Goal: Transaction & Acquisition: Obtain resource

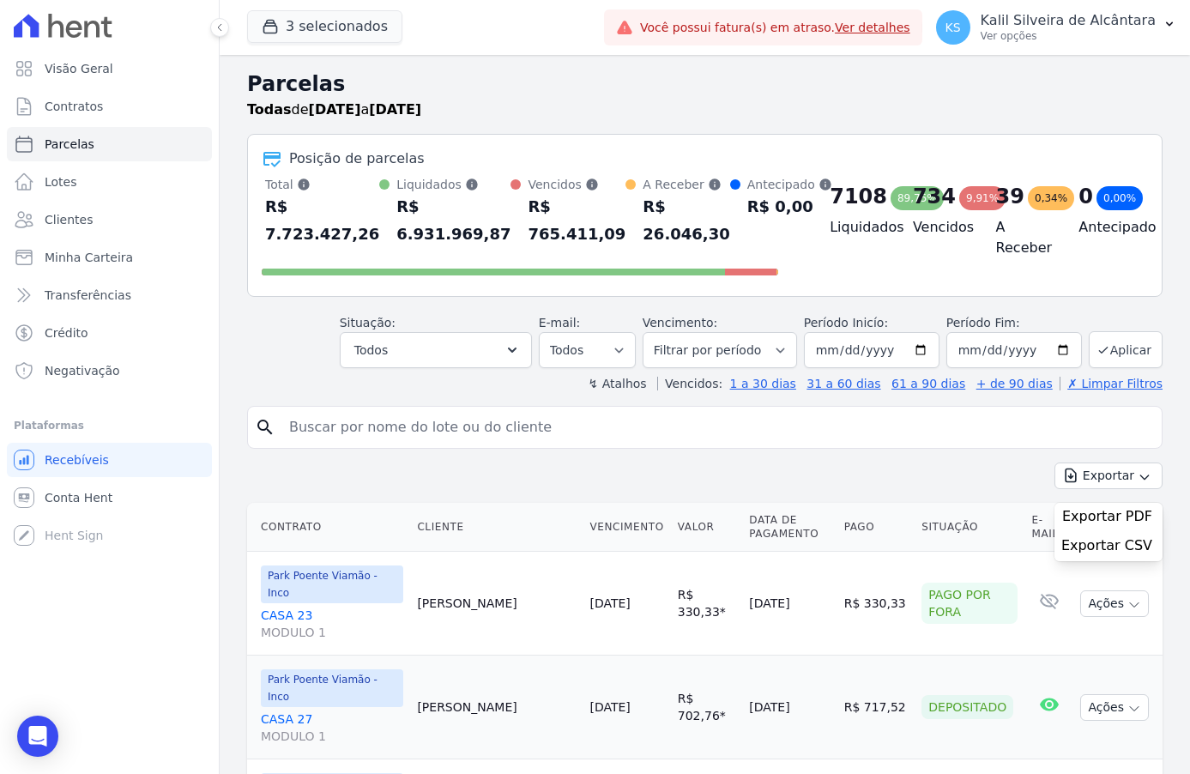
select select
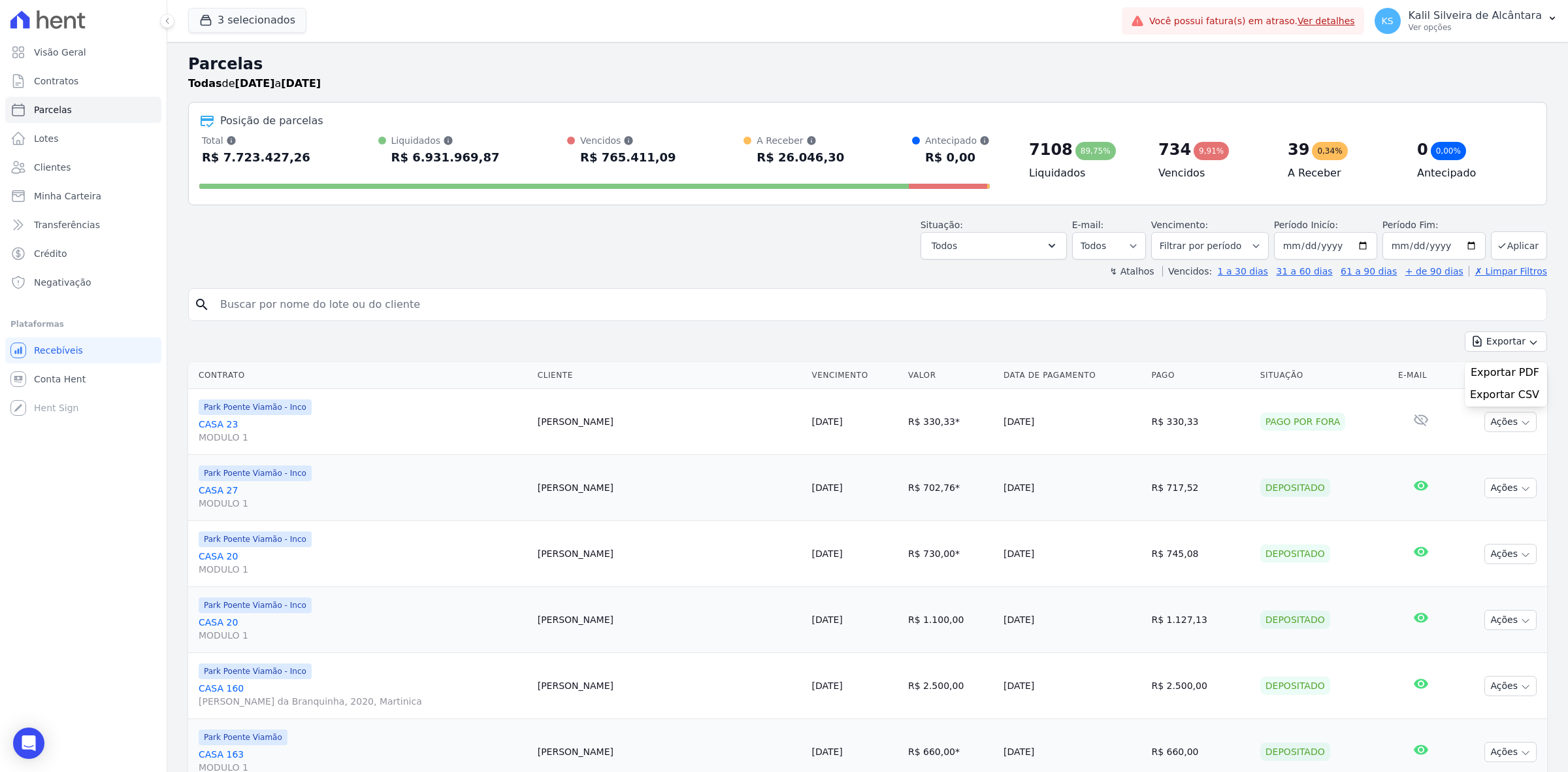
click at [279, 155] on div "R$ 7.723.427,26" at bounding box center [256, 157] width 108 height 21
drag, startPoint x: 283, startPoint y: 155, endPoint x: 193, endPoint y: 150, distance: 90.1
click at [193, 150] on div "Posição de parcelas Total Soma das parcelas pagas, vencidas, em aberto e agenda…" at bounding box center [867, 154] width 1359 height 104
drag, startPoint x: 196, startPoint y: 141, endPoint x: 339, endPoint y: 164, distance: 144.8
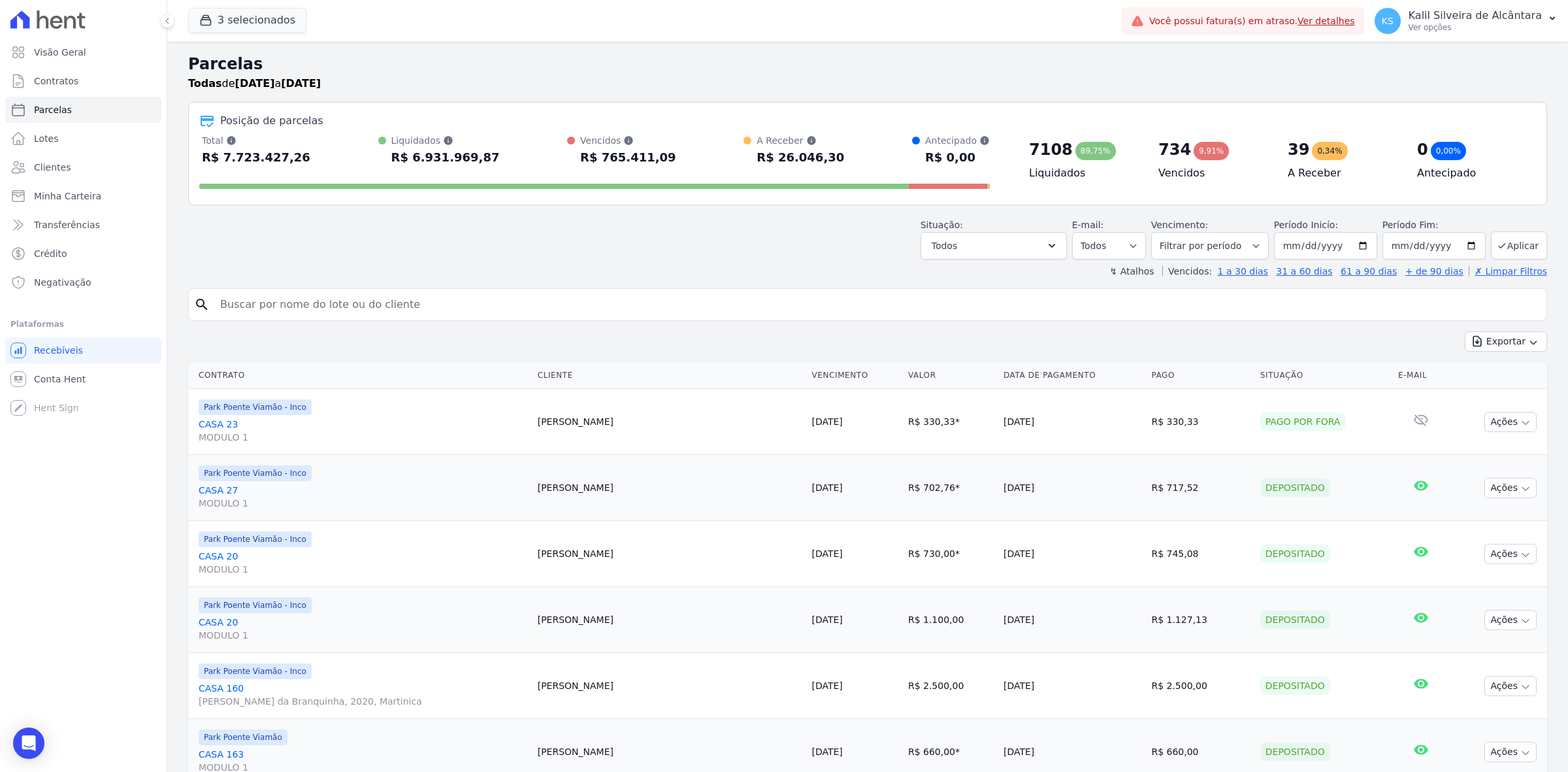
click at [339, 164] on div "Posição de parcelas Total Soma das parcelas pagas, vencidas, em aberto e agenda…" at bounding box center [867, 154] width 1359 height 104
click at [339, 164] on div "Total Soma das parcelas pagas, vencidas, em aberto e agendadas. Não considera p…" at bounding box center [594, 151] width 790 height 34
drag, startPoint x: 372, startPoint y: 151, endPoint x: 482, endPoint y: 145, distance: 110.2
click at [482, 145] on div "Total Soma das parcelas pagas, vencidas, em aberto e agendadas. Não considera p…" at bounding box center [594, 151] width 790 height 34
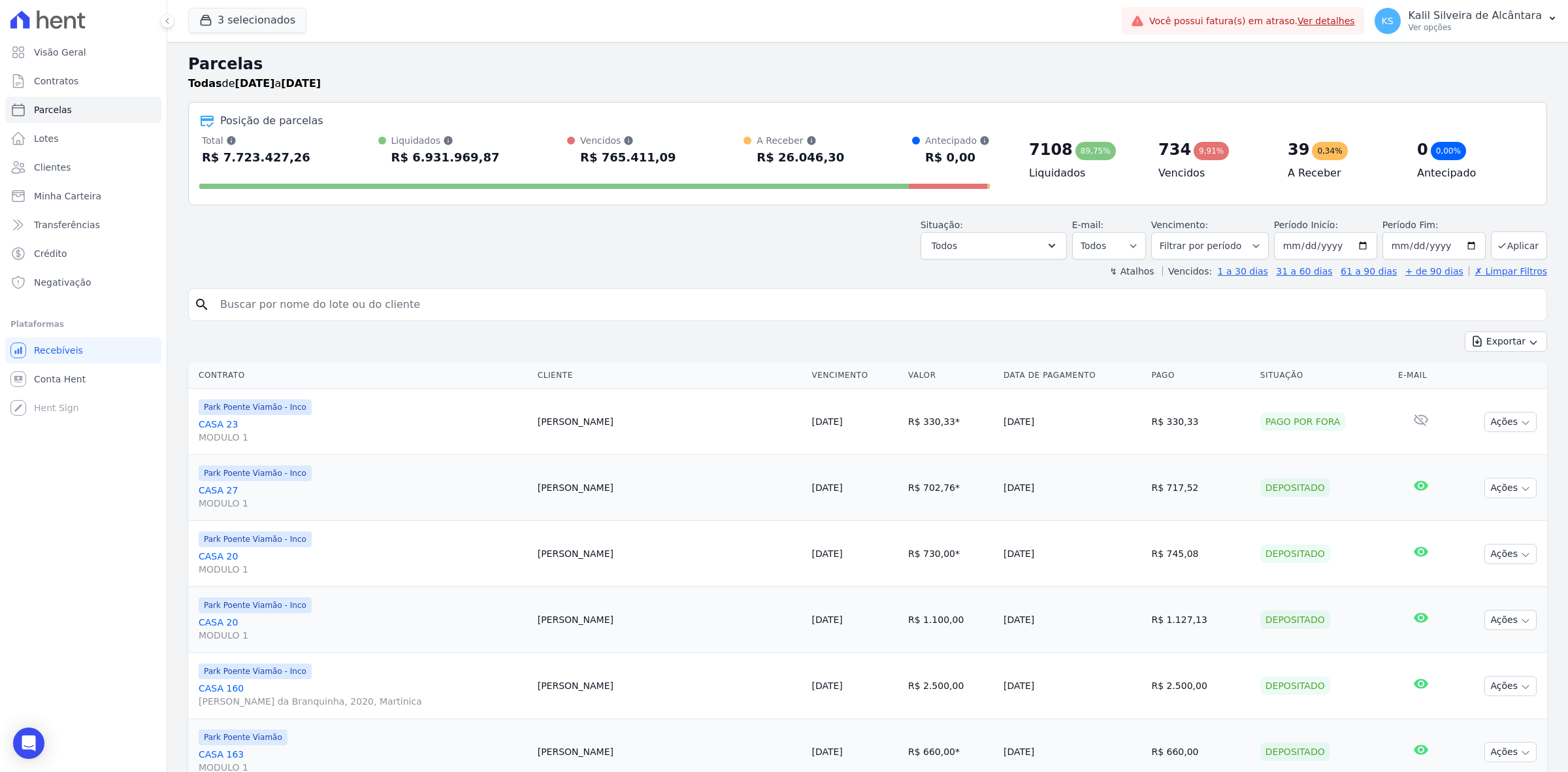
drag, startPoint x: 369, startPoint y: 135, endPoint x: 503, endPoint y: 164, distance: 137.1
click at [503, 164] on div "Total Soma das parcelas pagas, vencidas, em aberto e agendadas. Não considera p…" at bounding box center [594, 151] width 790 height 34
drag, startPoint x: 537, startPoint y: 139, endPoint x: 666, endPoint y: 155, distance: 130.0
click at [666, 155] on div "Total Soma das parcelas pagas, vencidas, em aberto e agendadas. Não considera p…" at bounding box center [594, 151] width 790 height 34
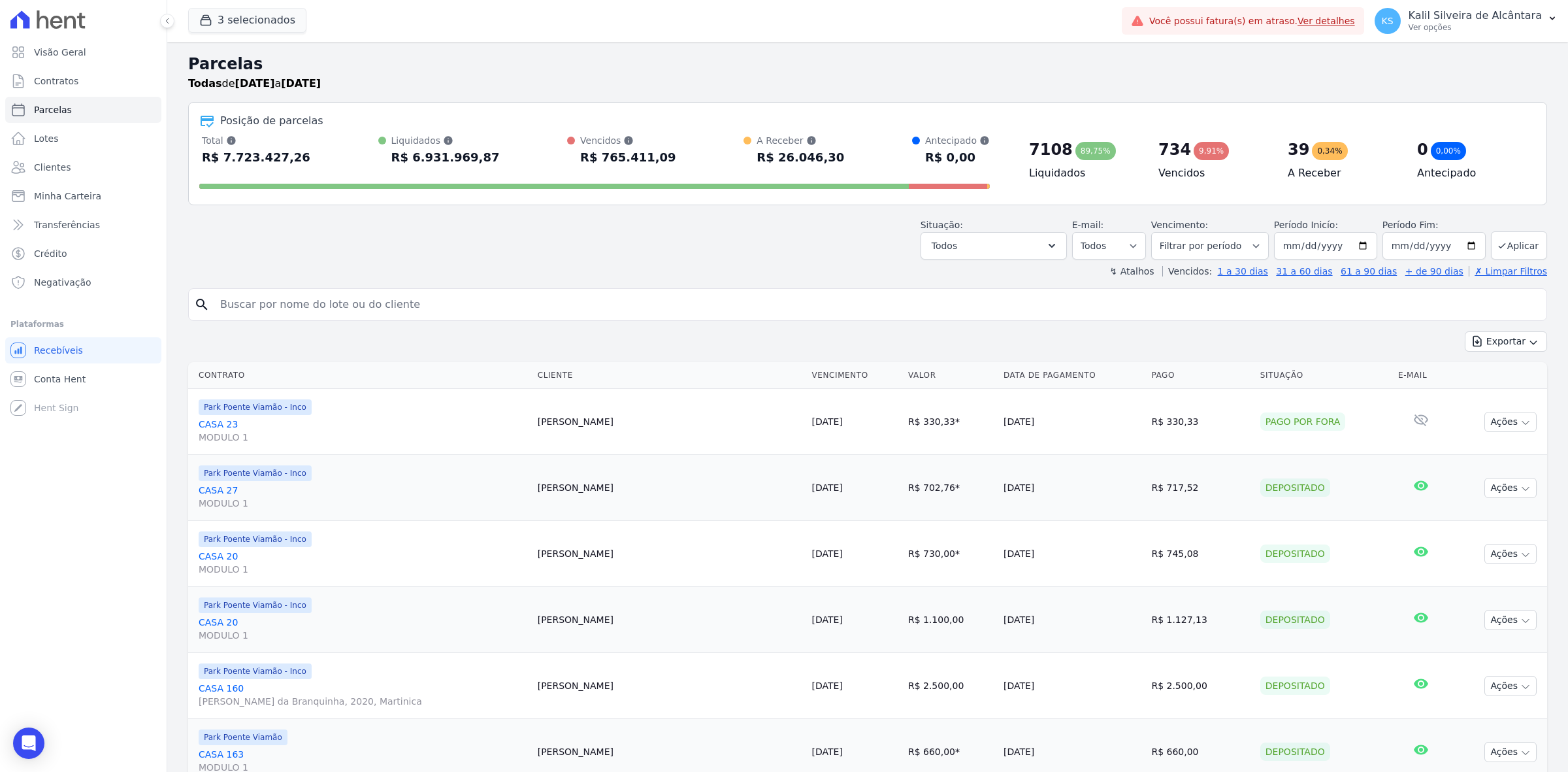
click at [666, 157] on div "Total Soma das parcelas pagas, vencidas, em aberto e agendadas. Não considera p…" at bounding box center [594, 151] width 790 height 34
drag, startPoint x: 737, startPoint y: 132, endPoint x: 837, endPoint y: 160, distance: 103.8
click at [837, 160] on div "Posição de parcelas Total Soma das parcelas pagas, vencidas, em aberto e agenda…" at bounding box center [867, 154] width 1359 height 104
click at [820, 155] on div "Total Soma das parcelas pagas, vencidas, em aberto e agendadas. Não considera p…" at bounding box center [594, 151] width 790 height 34
drag, startPoint x: 830, startPoint y: 151, endPoint x: 722, endPoint y: 125, distance: 111.1
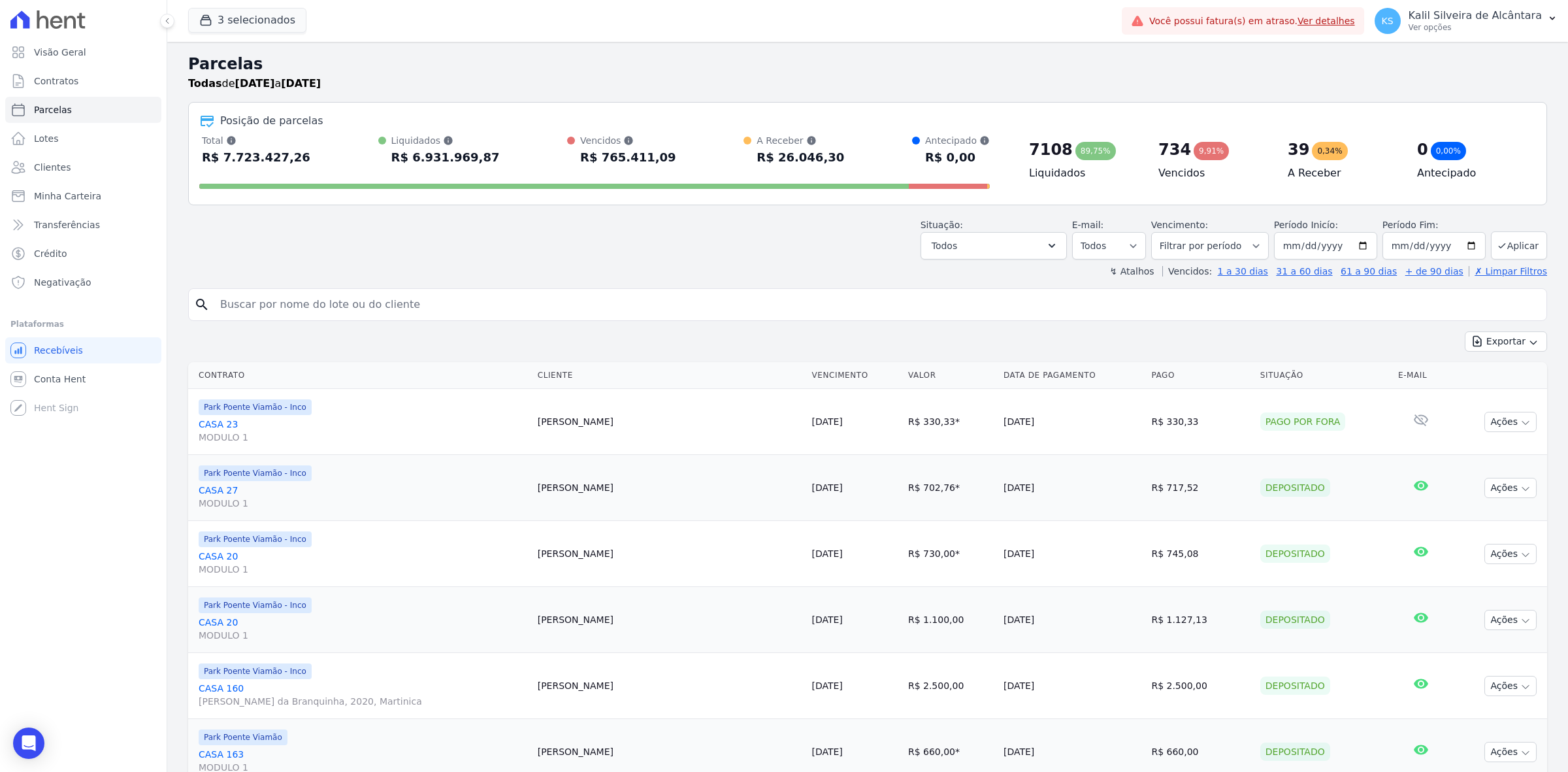
click at [722, 125] on div "Posição de parcelas Total Soma das parcelas pagas, vencidas, em aberto e agenda…" at bounding box center [867, 154] width 1359 height 104
click at [717, 126] on div "Posição de parcelas" at bounding box center [868, 120] width 1337 height 16
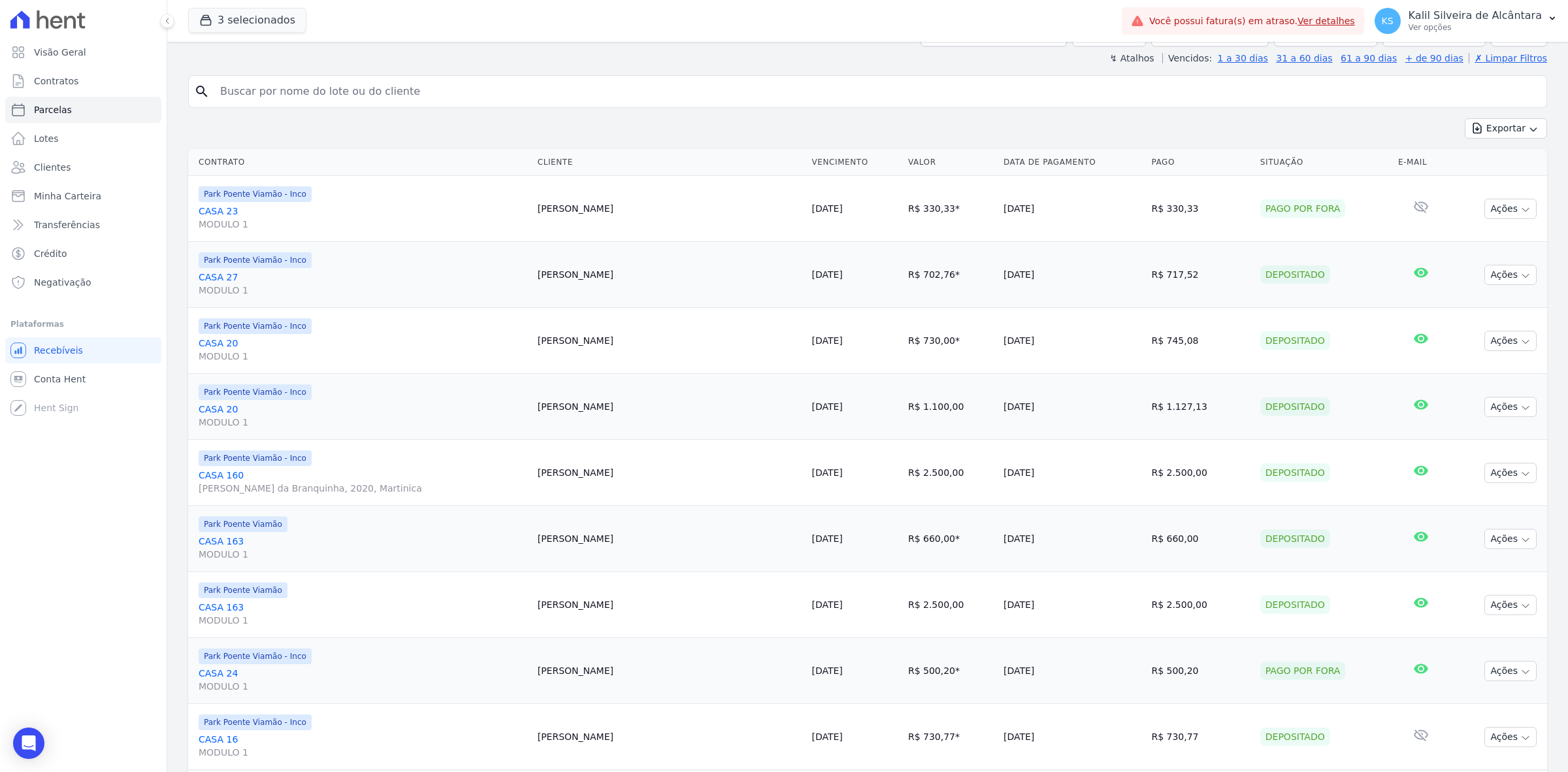
scroll to position [408, 0]
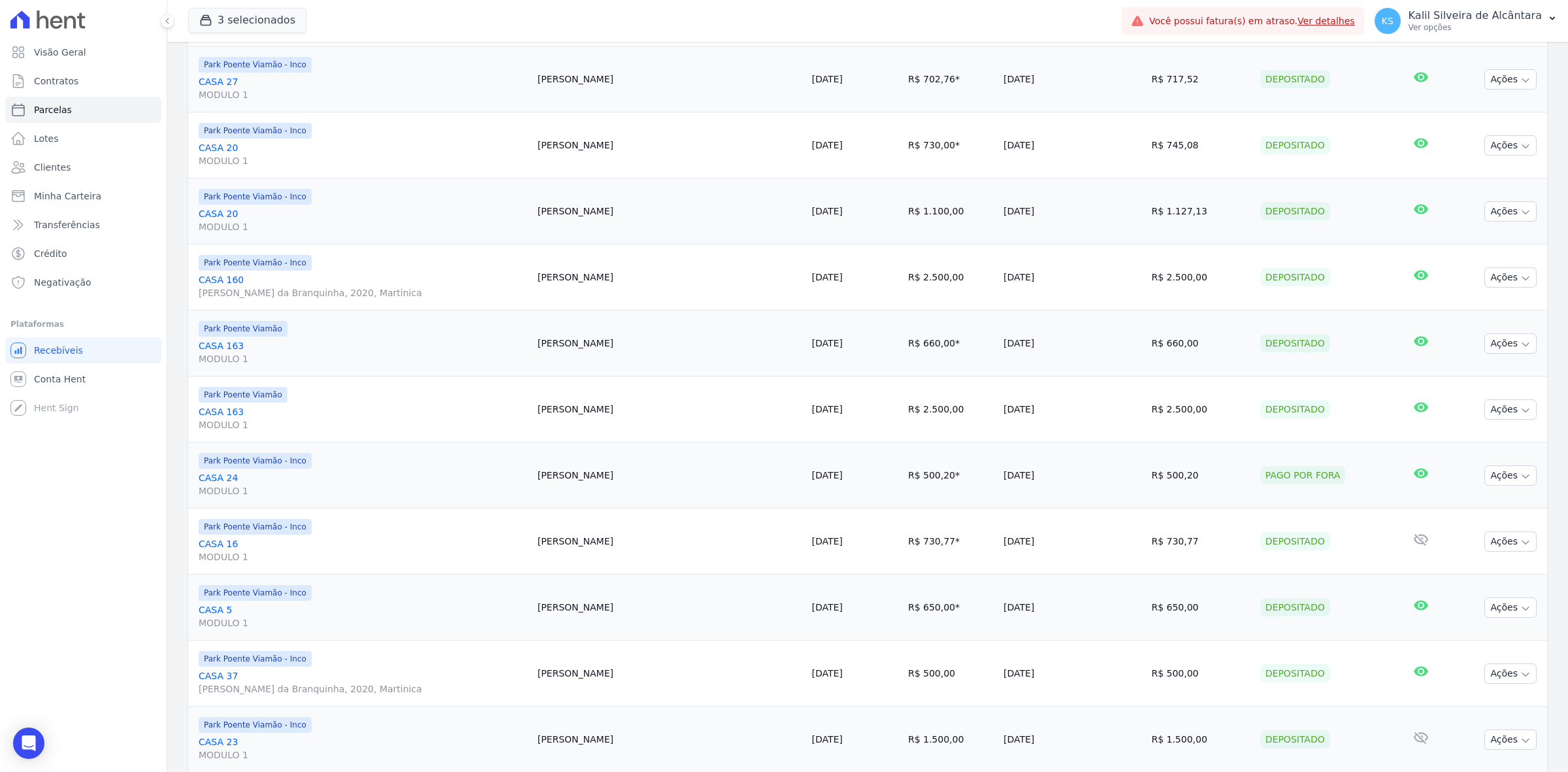
click at [556, 63] on td "Filipe Rodrigues" at bounding box center [669, 79] width 274 height 66
click at [903, 454] on td "R$ 500,20 * Corrigido com inccm de 01/12/2022" at bounding box center [950, 475] width 95 height 66
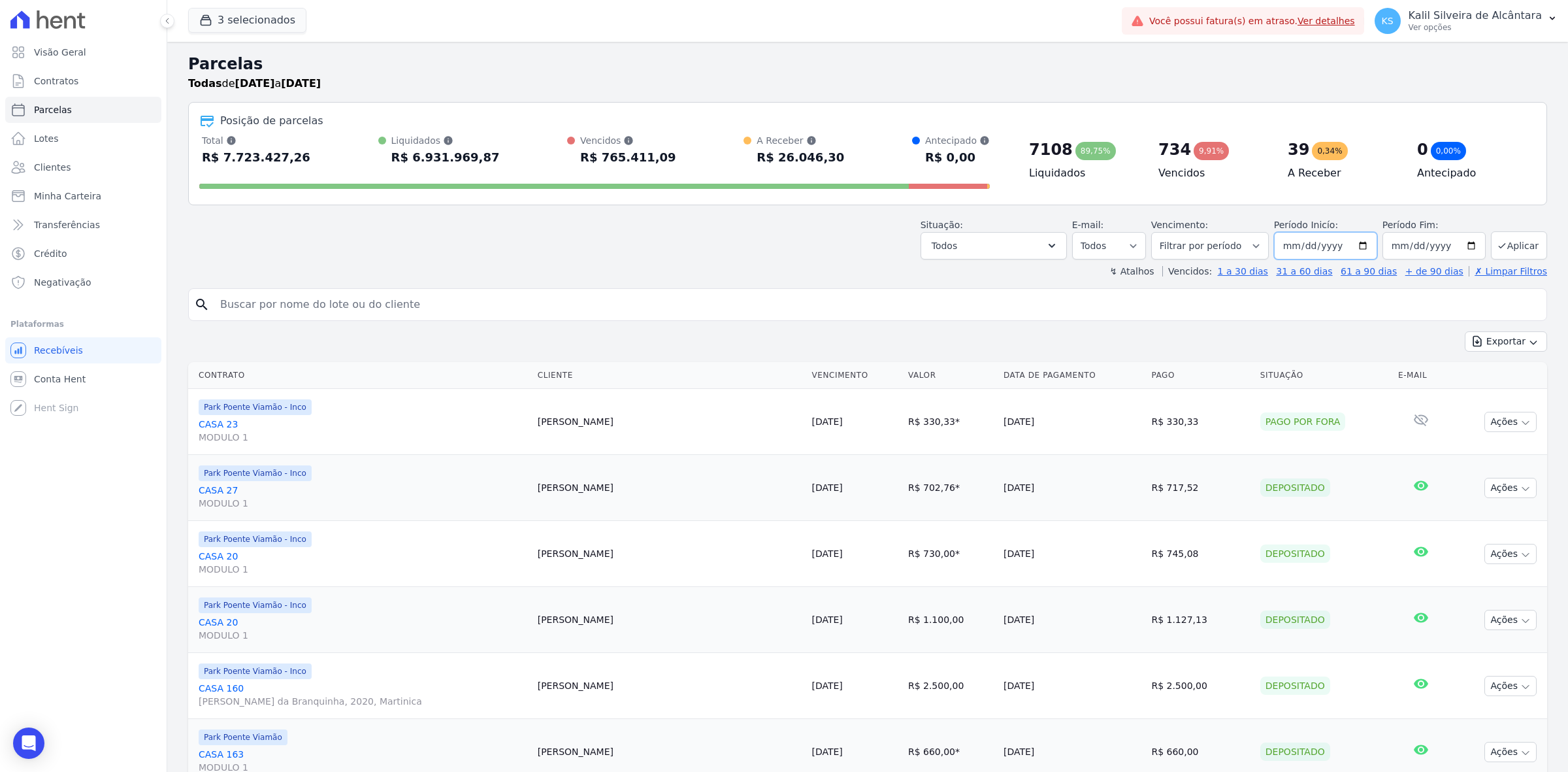
click at [906, 245] on input "2019-01-01" at bounding box center [1326, 246] width 104 height 27
type input "2025-09-01"
click at [906, 242] on input "2025-08-31" at bounding box center [1434, 246] width 104 height 27
type input "2028-12-31"
click at [906, 241] on button "Aplicar" at bounding box center [1519, 245] width 56 height 28
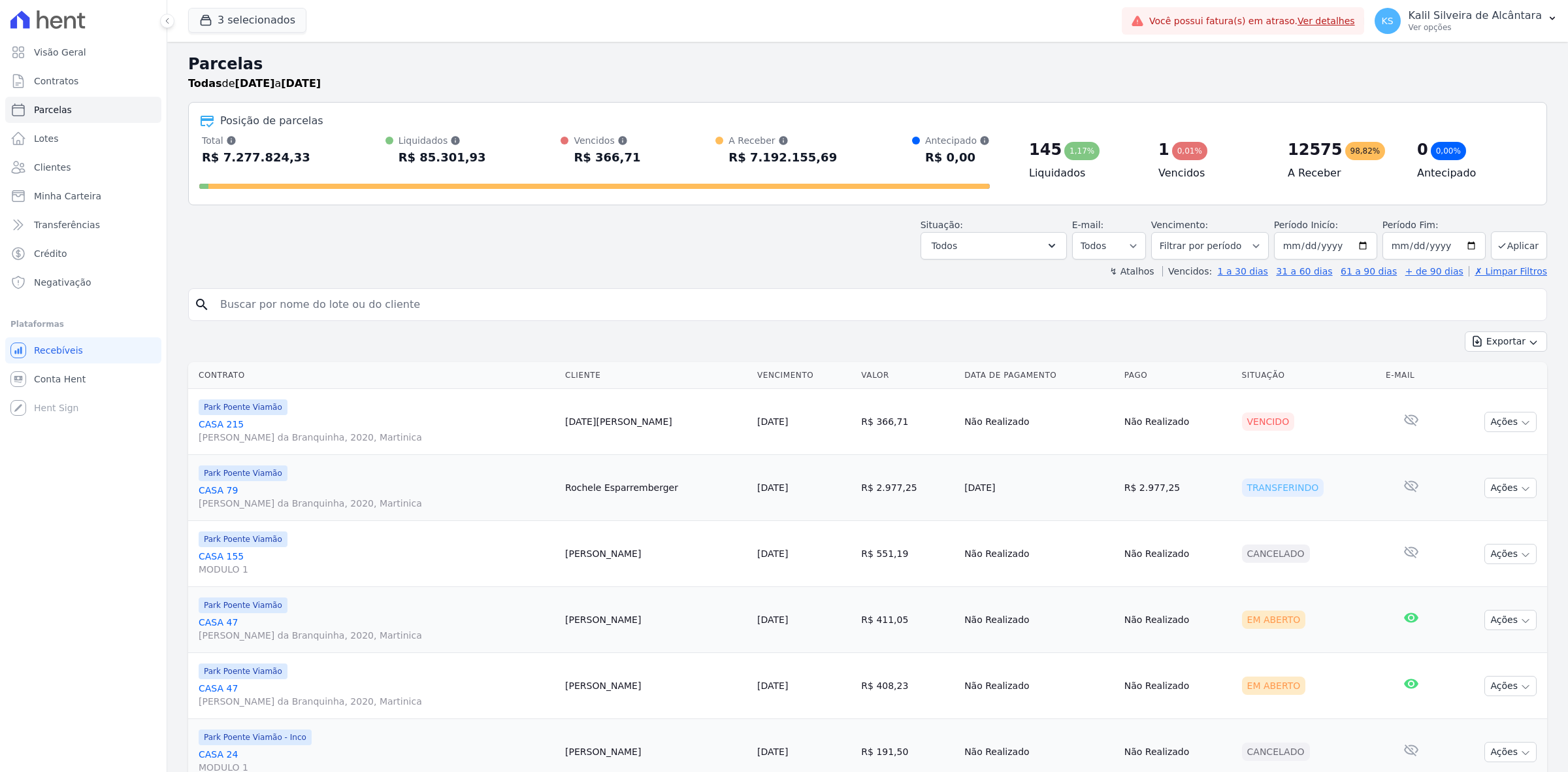
select select
click at [1509, 340] on button "Exportar" at bounding box center [1506, 341] width 82 height 21
click at [1505, 390] on span "Exportar CSV" at bounding box center [1504, 394] width 69 height 13
click at [1353, 248] on input "2025-09-01" at bounding box center [1326, 246] width 104 height 27
type input "2029-01-01"
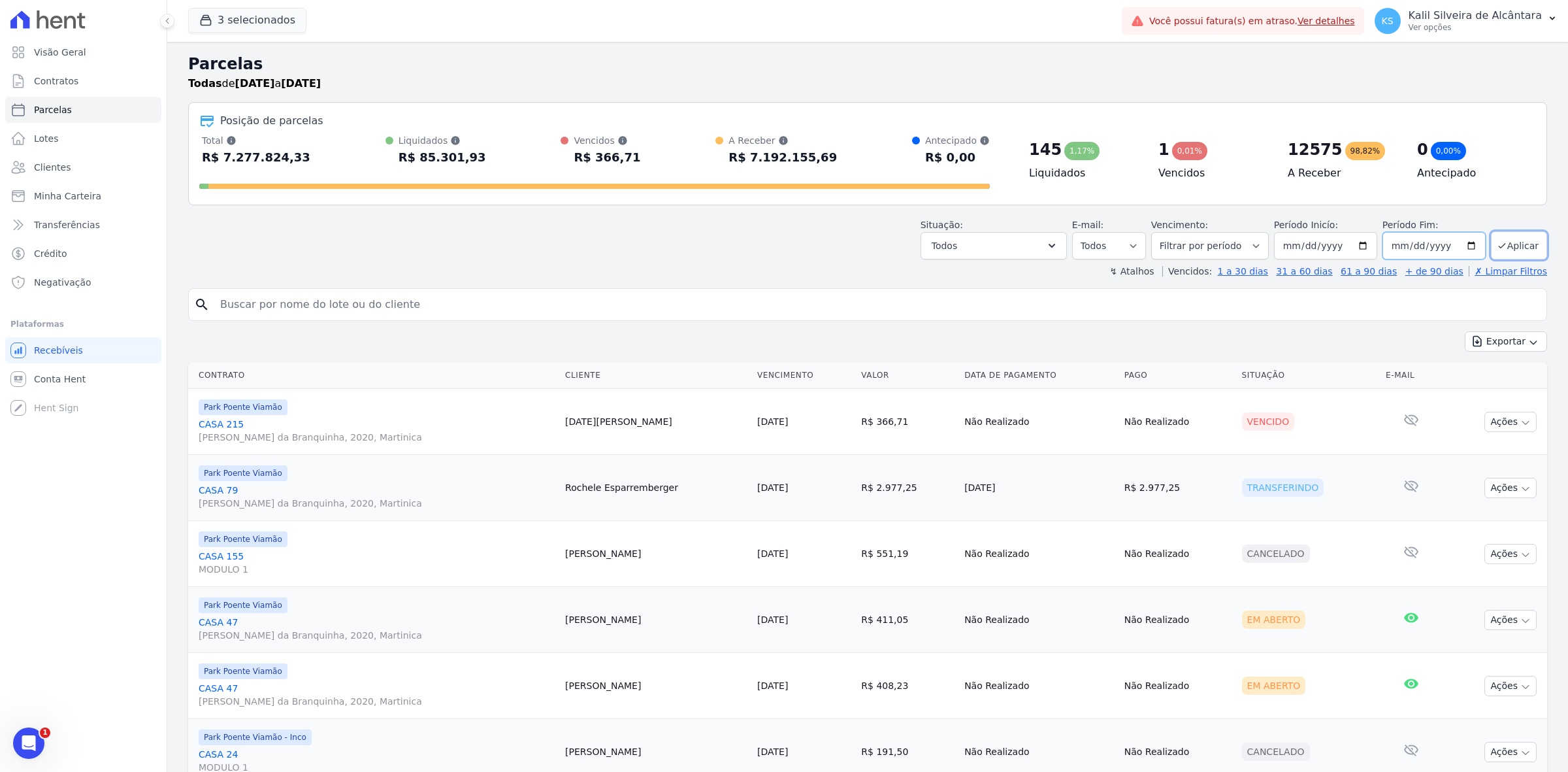
click at [1458, 244] on input "2028-12-31" at bounding box center [1434, 246] width 104 height 27
type input "2034-12-31"
click at [1504, 250] on button "Aplicar" at bounding box center [1519, 245] width 56 height 28
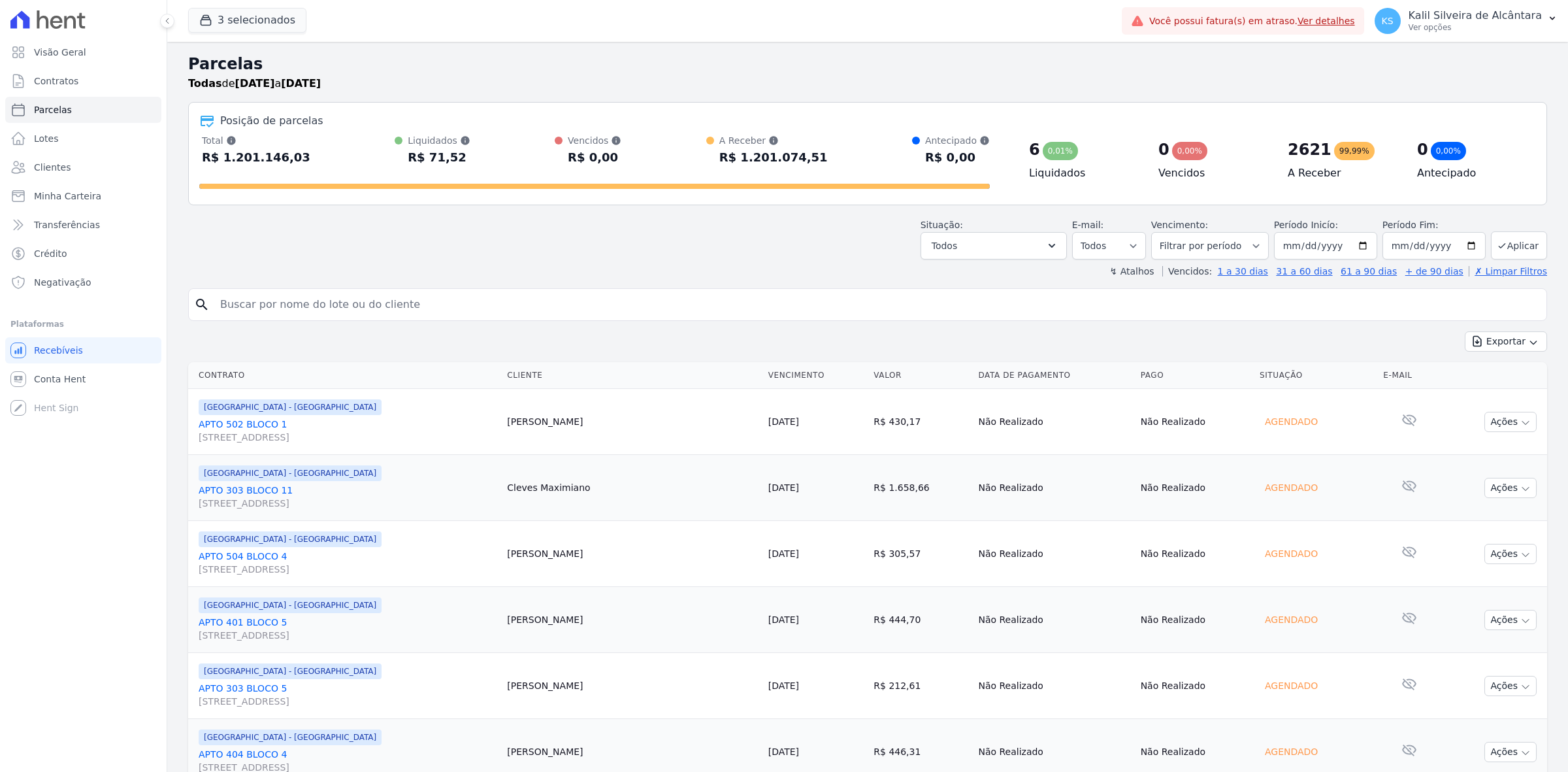
select select
click at [1500, 343] on button "Exportar" at bounding box center [1506, 341] width 82 height 21
click at [1510, 390] on span "Exportar CSV" at bounding box center [1504, 394] width 69 height 13
click at [1357, 248] on input "2029-01-01" at bounding box center [1326, 246] width 104 height 27
type input "[DATE]"
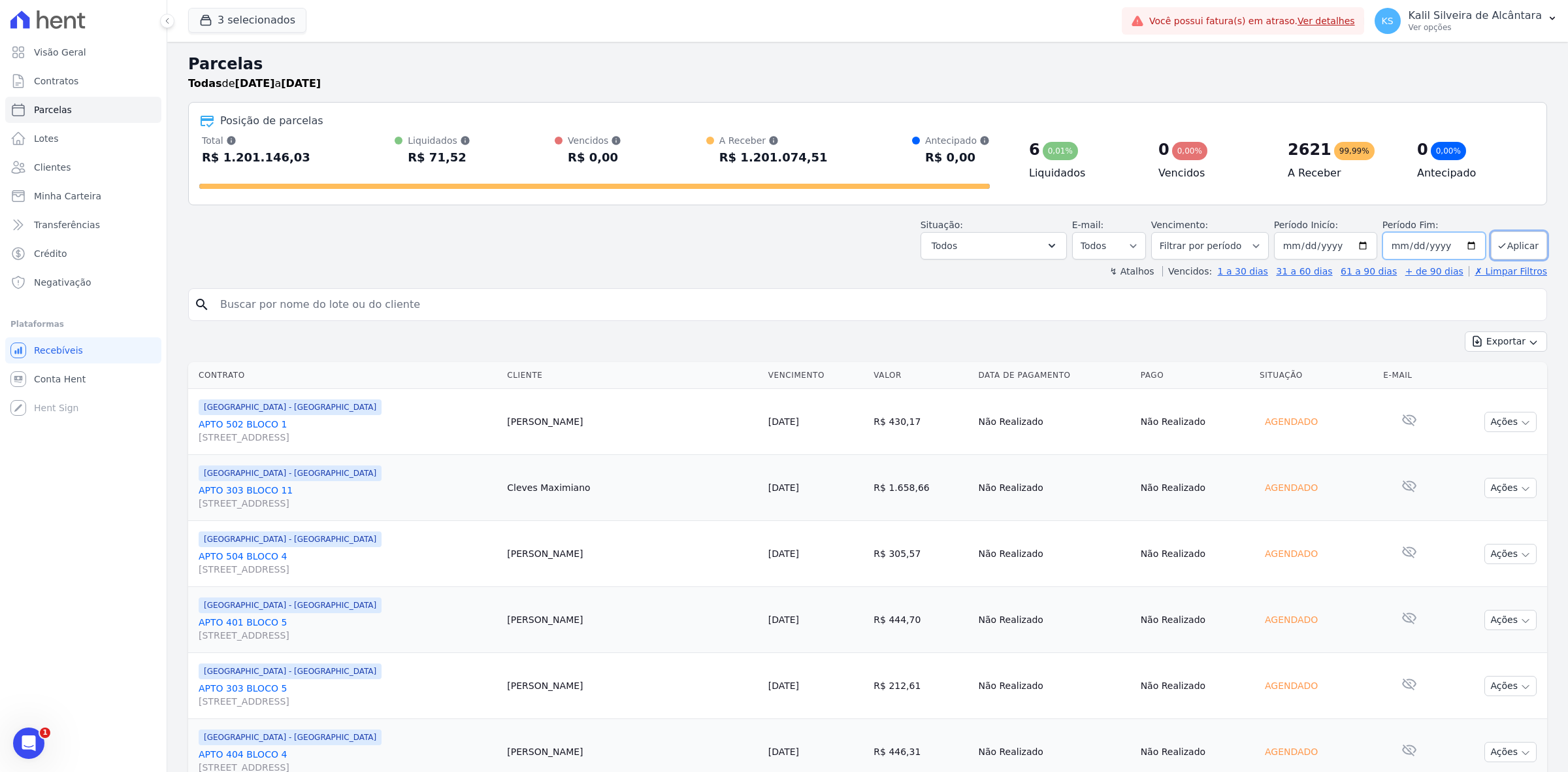
click at [1464, 242] on input "2034-12-31" at bounding box center [1434, 246] width 104 height 27
type input "[DATE]"
click at [1497, 231] on button "Aplicar" at bounding box center [1519, 245] width 56 height 28
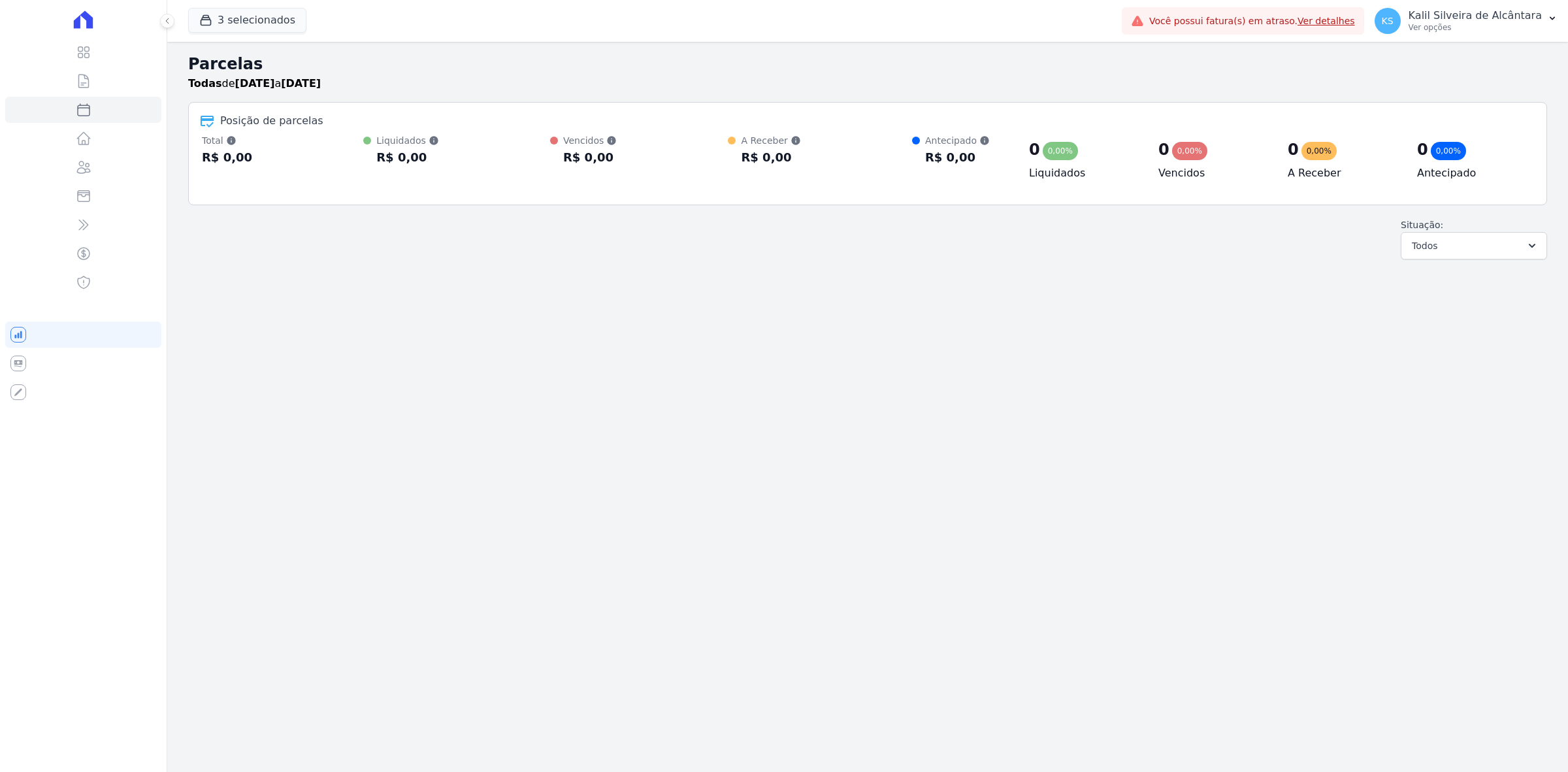
select select
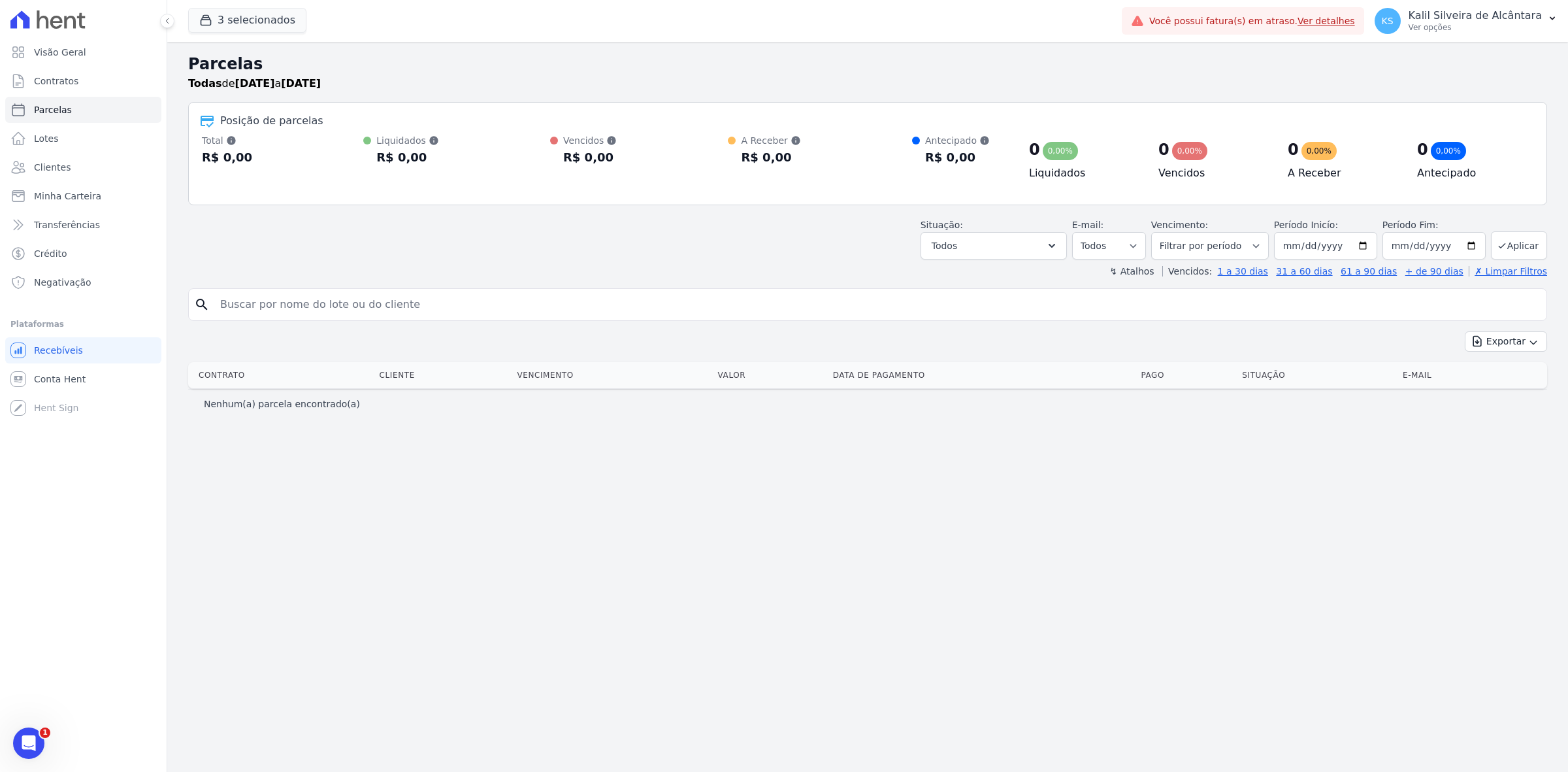
drag, startPoint x: 1007, startPoint y: 3, endPoint x: 850, endPoint y: 51, distance: 164.2
drag, startPoint x: 850, startPoint y: 51, endPoint x: 823, endPoint y: 30, distance: 34.2
click at [823, 30] on div "3 selecionados Apice Incorporadora [GEOGRAPHIC_DATA] - [GEOGRAPHIC_DATA] [GEOGR…" at bounding box center [652, 21] width 929 height 43
